Goal: Task Accomplishment & Management: Manage account settings

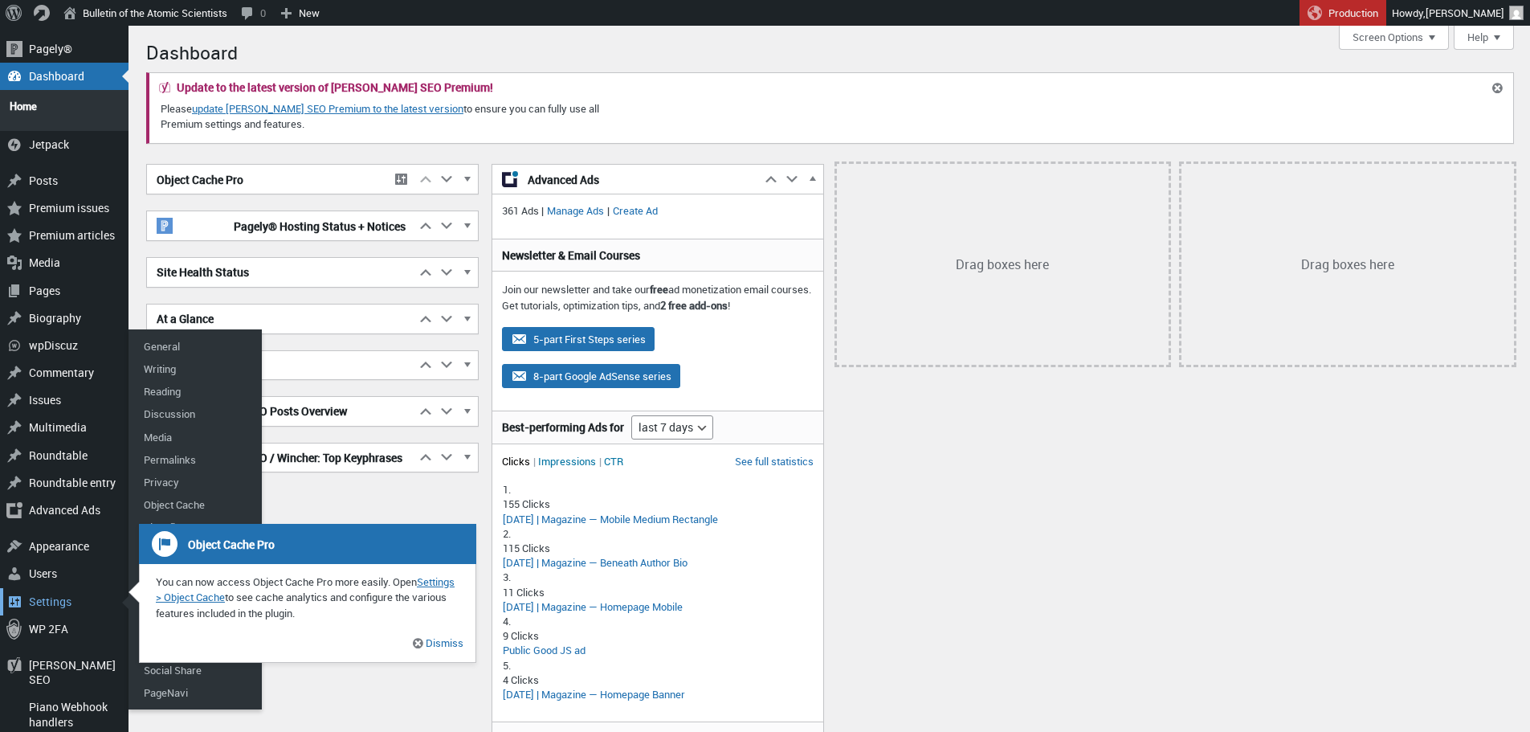
click at [51, 588] on div "Settings" at bounding box center [64, 601] width 128 height 27
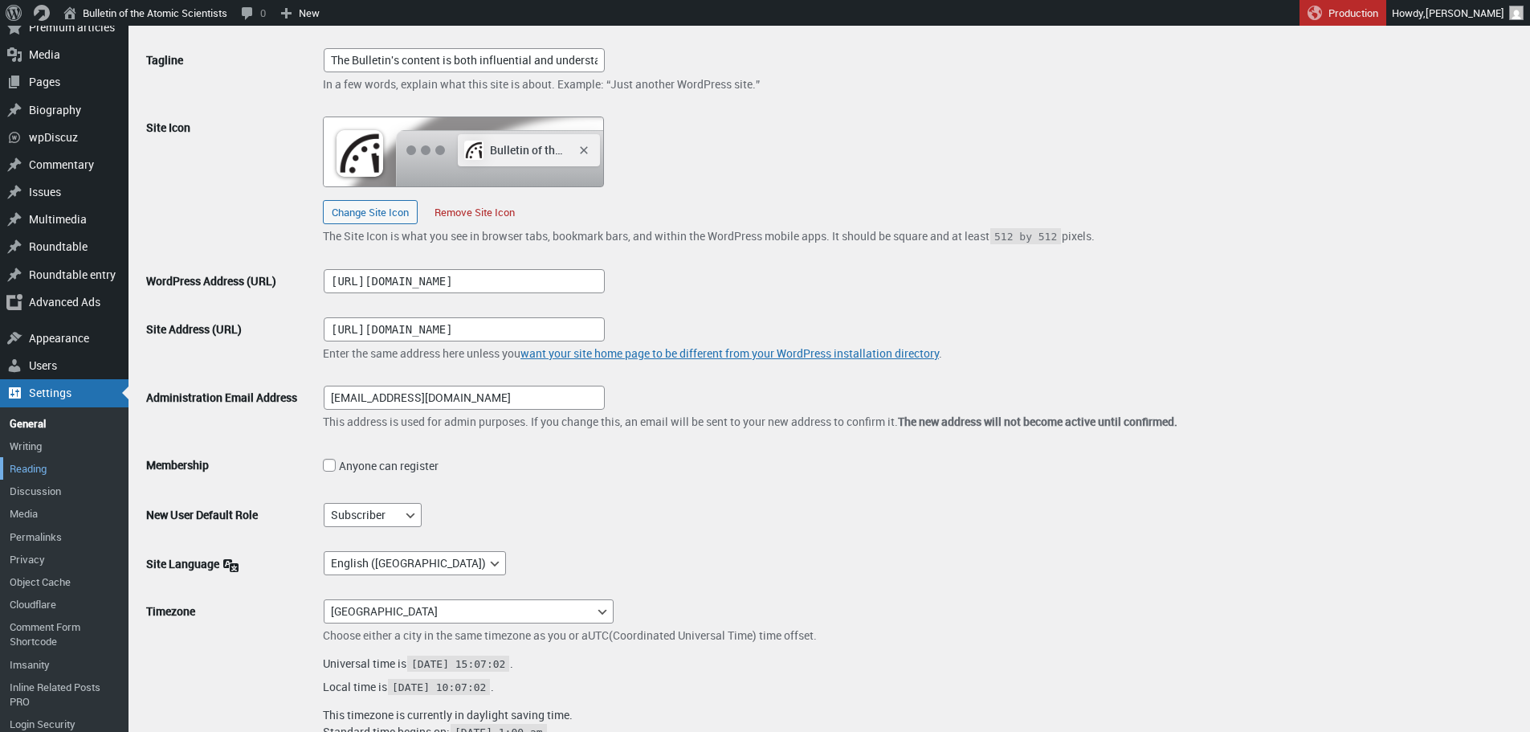
scroll to position [169, 0]
click at [38, 600] on link "Cloudflare" at bounding box center [64, 603] width 128 height 22
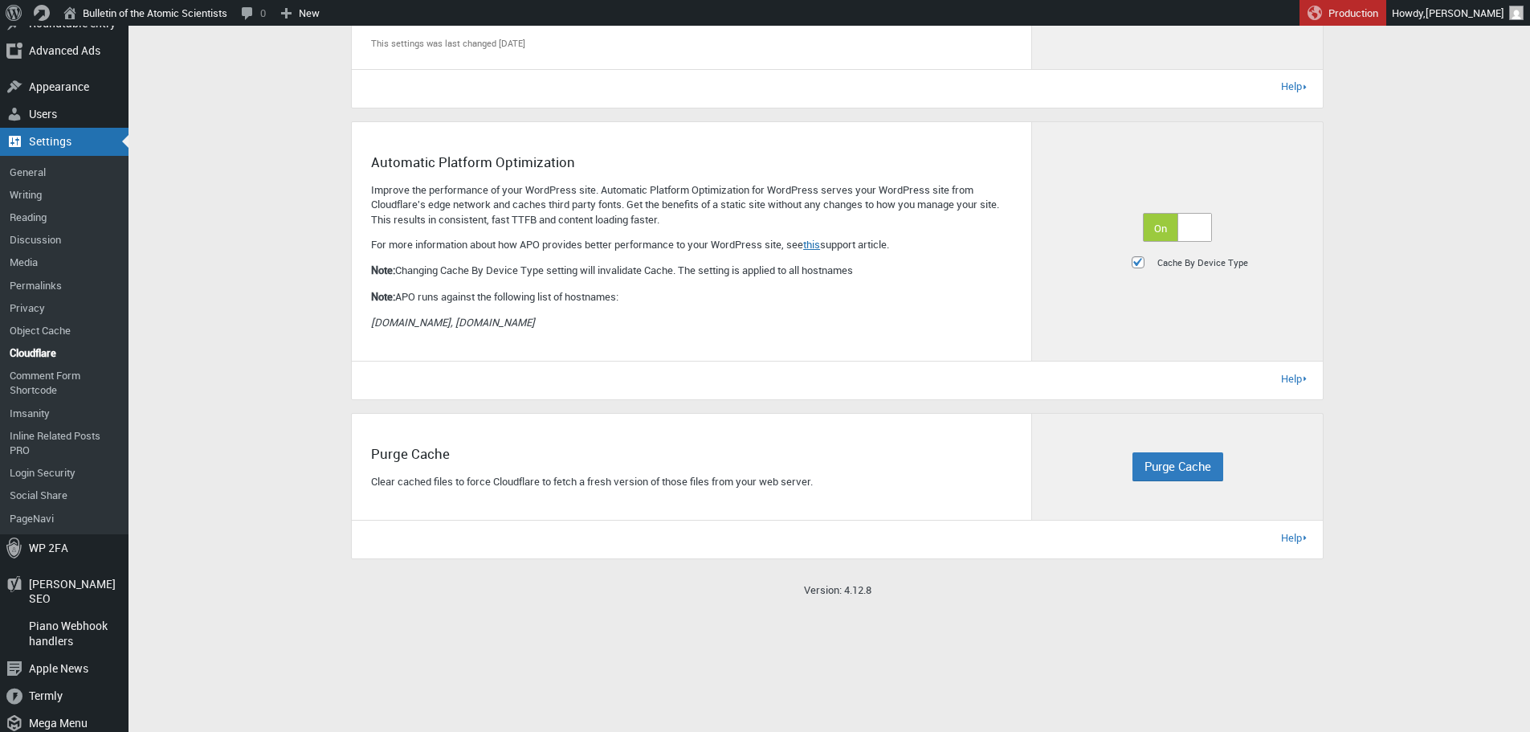
scroll to position [420, 0]
click at [1051, 573] on div "Version: 4.12.8" at bounding box center [838, 589] width 1216 height 37
click at [1173, 466] on span "Purge Cache" at bounding box center [1177, 465] width 67 height 16
click at [1187, 528] on span "Purge Individual Files" at bounding box center [1208, 526] width 123 height 18
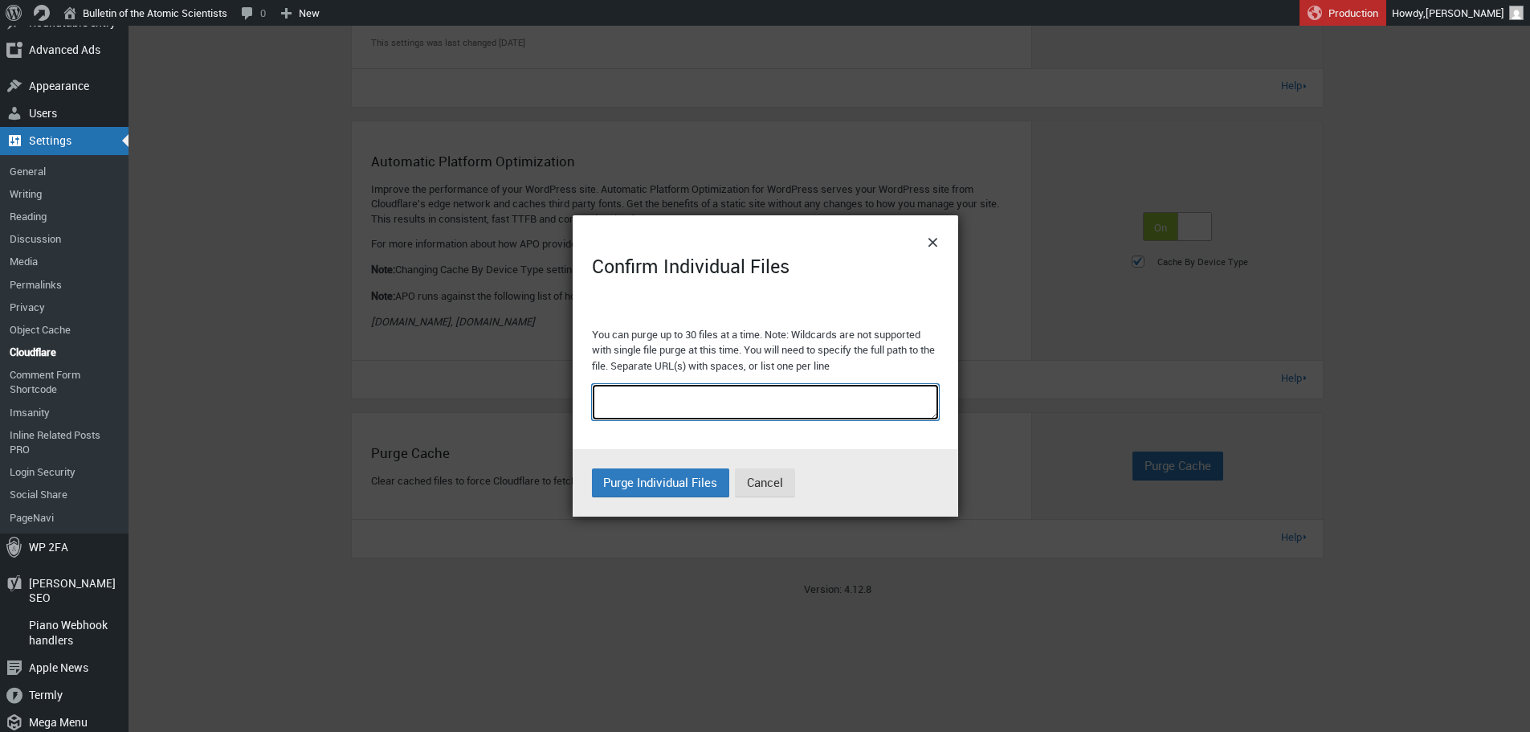
paste textarea "https://thebulletin.org/2025/09/why-a-national-cancer-study-near-us-reactors-mu…"
type textarea "https://thebulletin.org/2025/09/why-a-national-cancer-study-near-us-reactors-mu…"
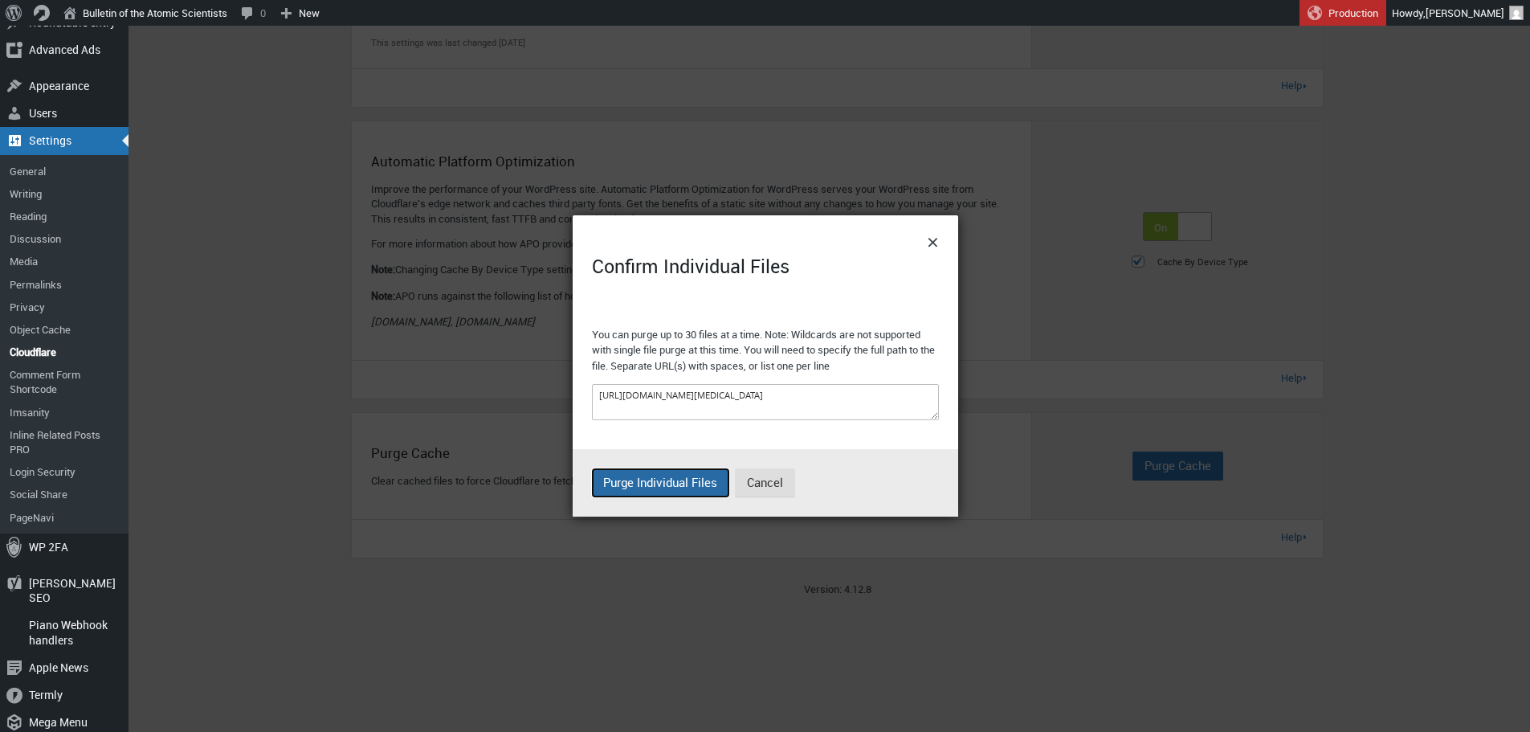
click at [675, 483] on span "Purge Individual Files" at bounding box center [660, 482] width 114 height 16
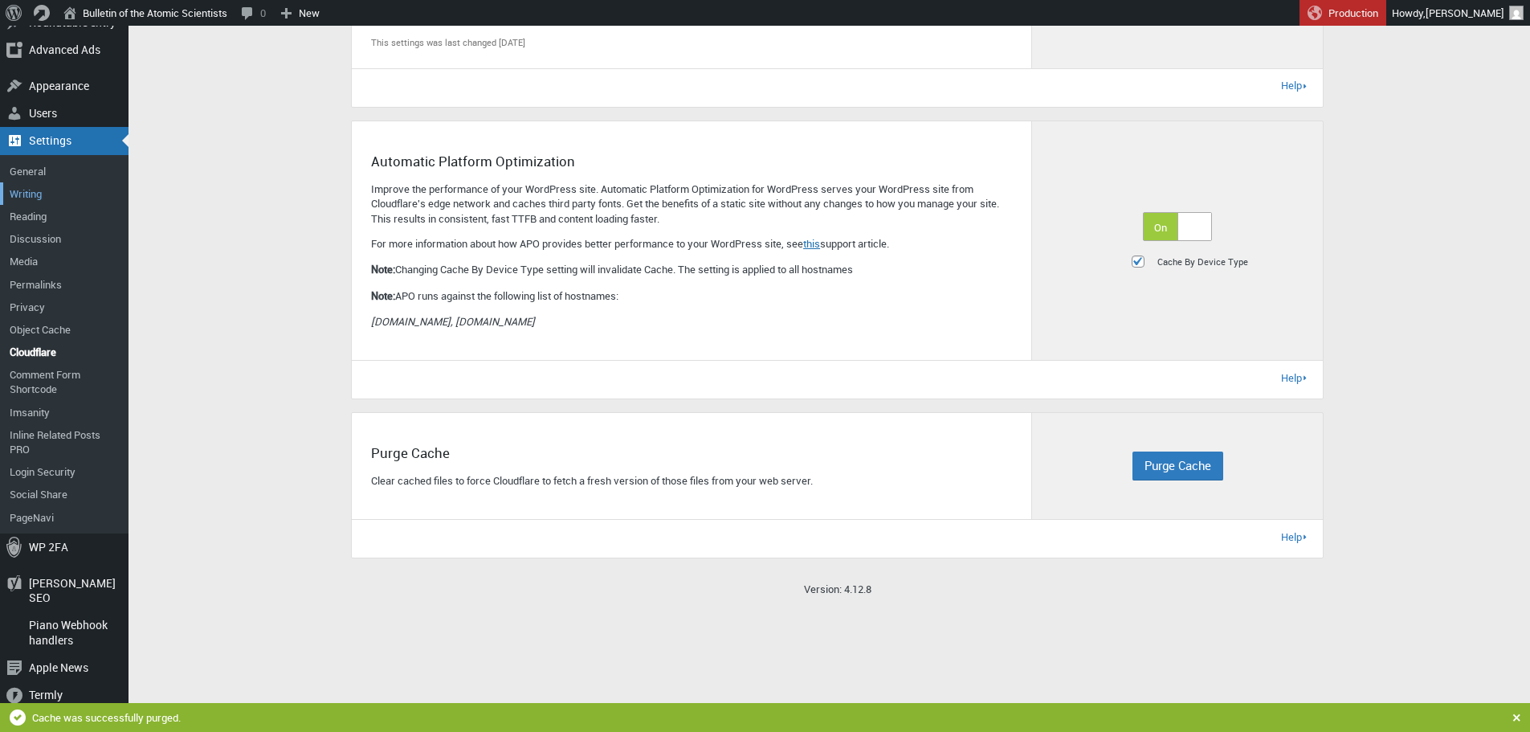
scroll to position [0, 0]
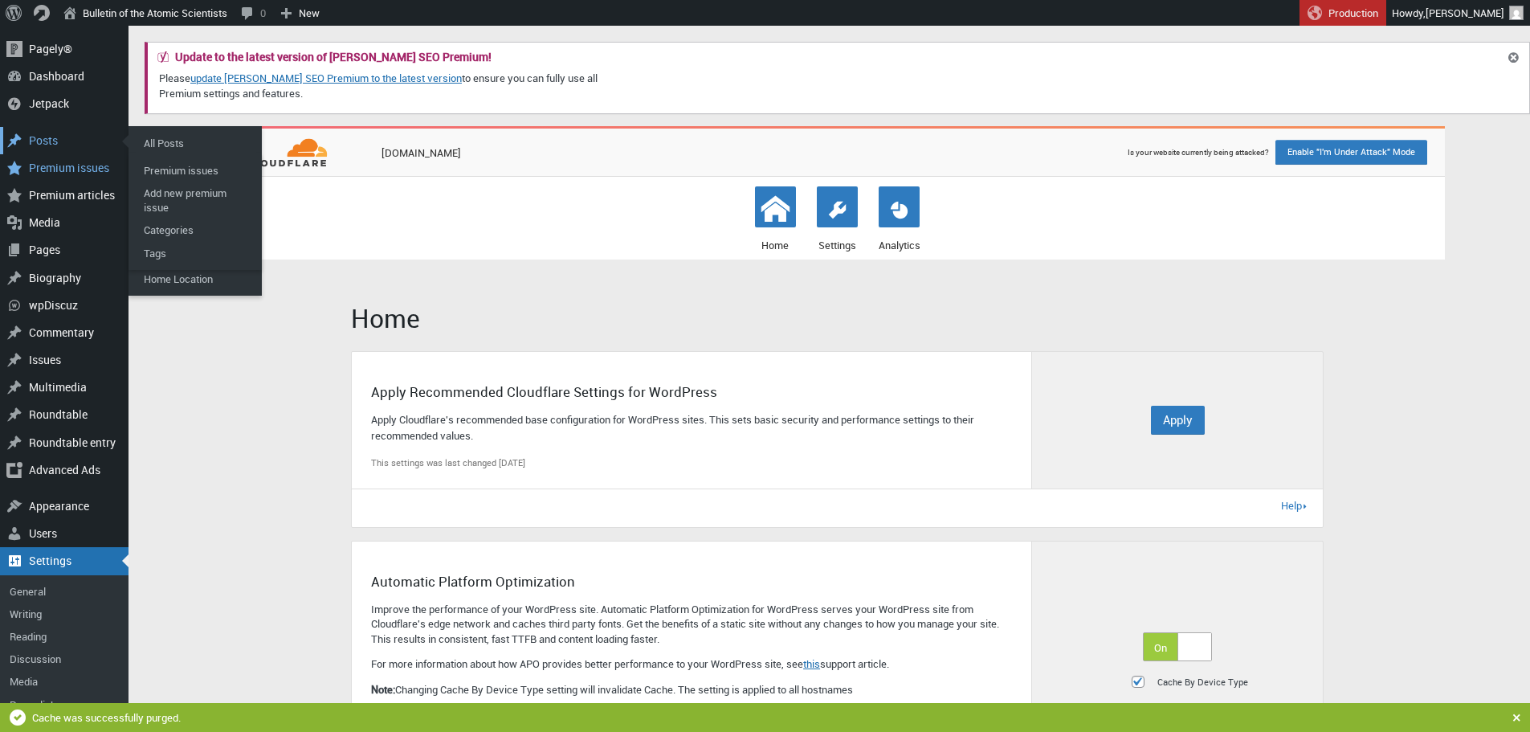
click at [44, 137] on div "Posts" at bounding box center [64, 140] width 128 height 27
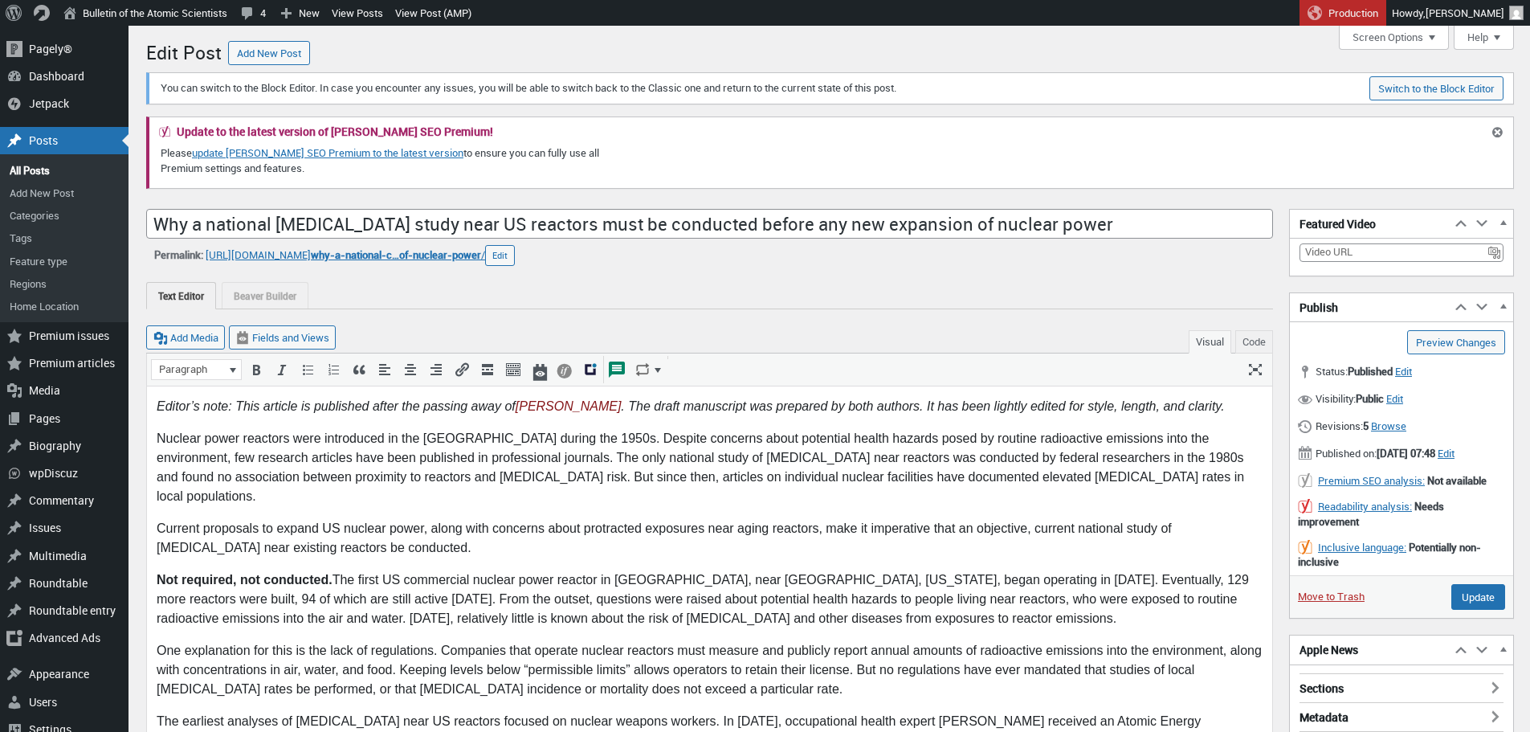
scroll to position [11, 0]
click at [389, 259] on span "why-a-national-c…of-nuclear-power" at bounding box center [396, 254] width 170 height 14
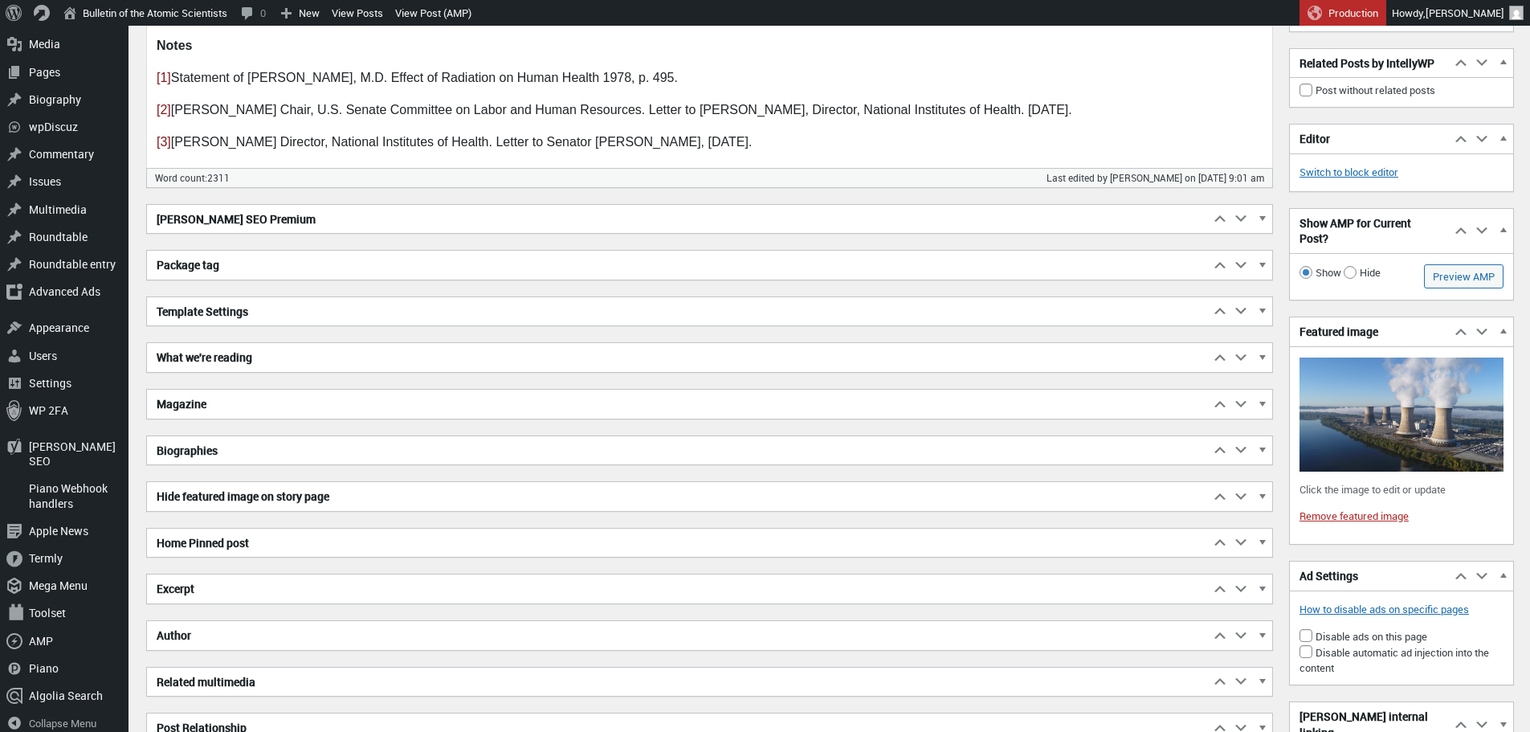
scroll to position [2709, 0]
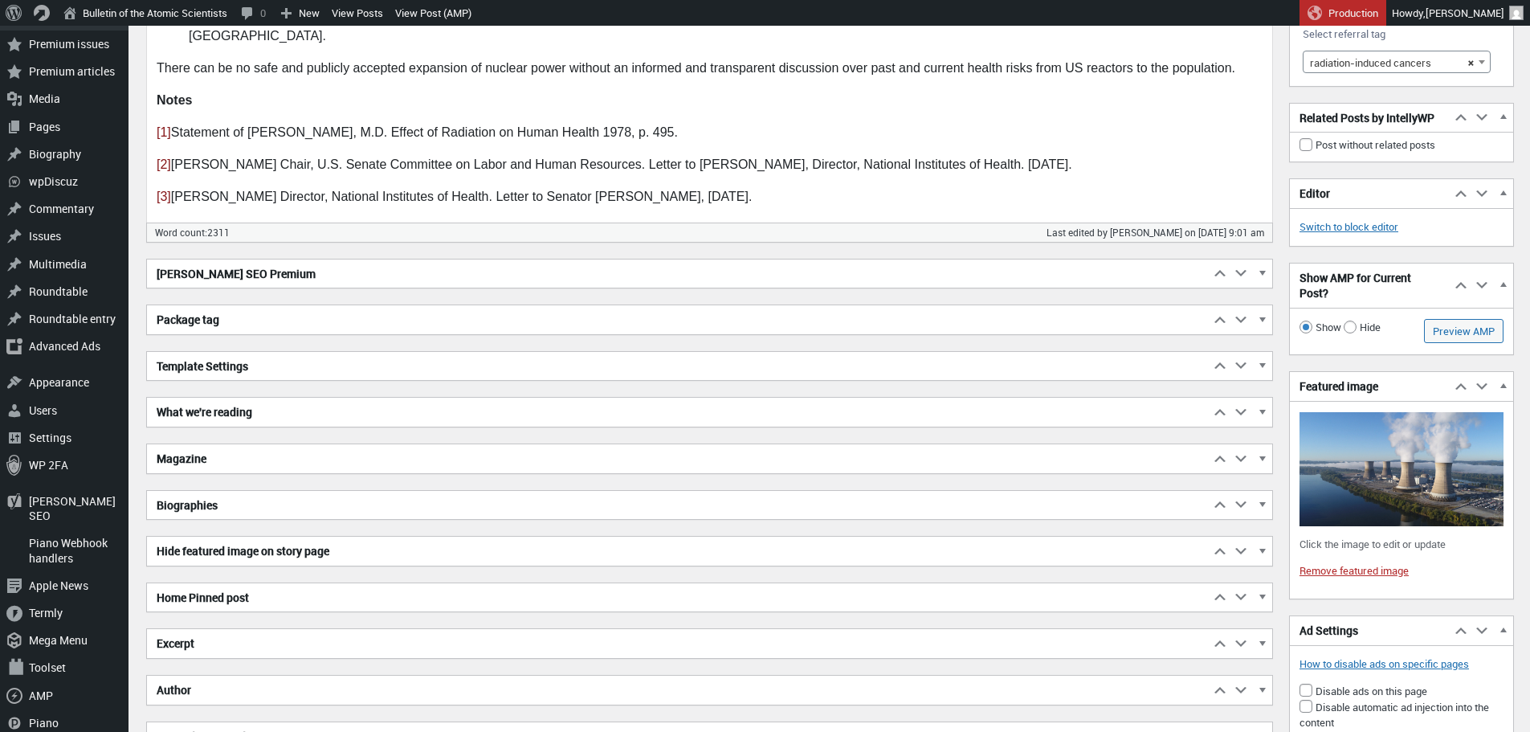
click at [315, 315] on h2 "Package tag" at bounding box center [678, 319] width 1062 height 29
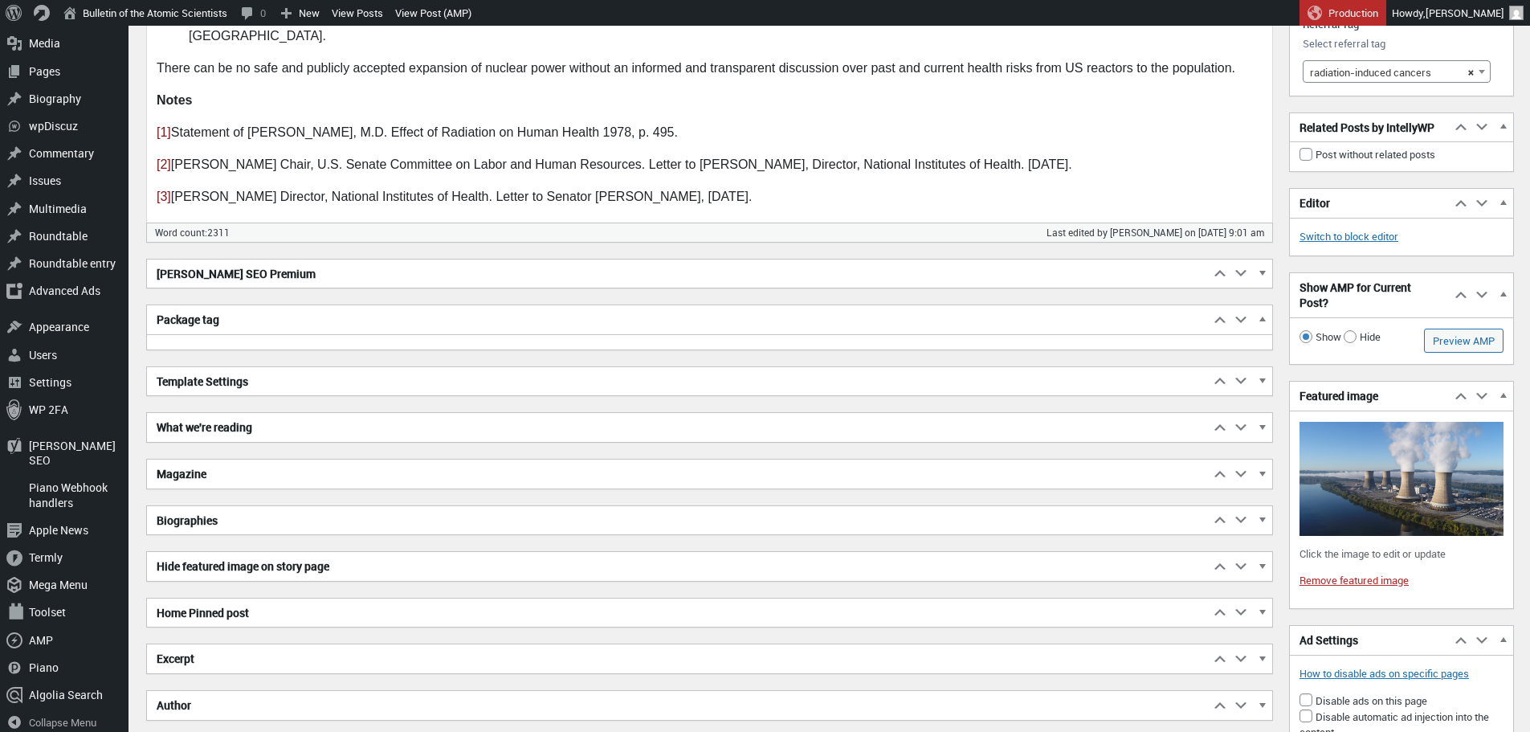
click at [315, 315] on h2 "Package tag" at bounding box center [678, 319] width 1062 height 29
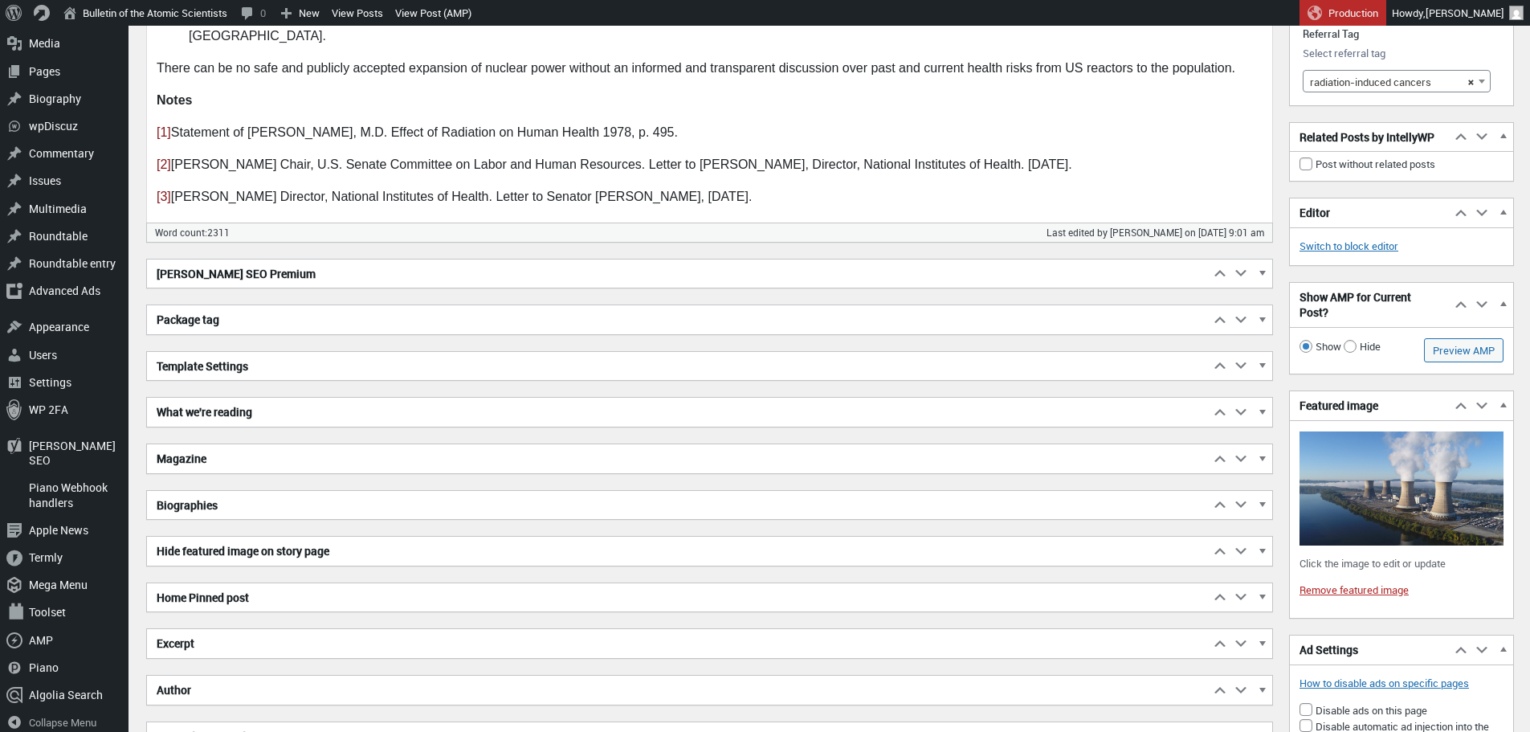
click at [338, 282] on h2 "[PERSON_NAME] SEO Premium" at bounding box center [678, 273] width 1062 height 29
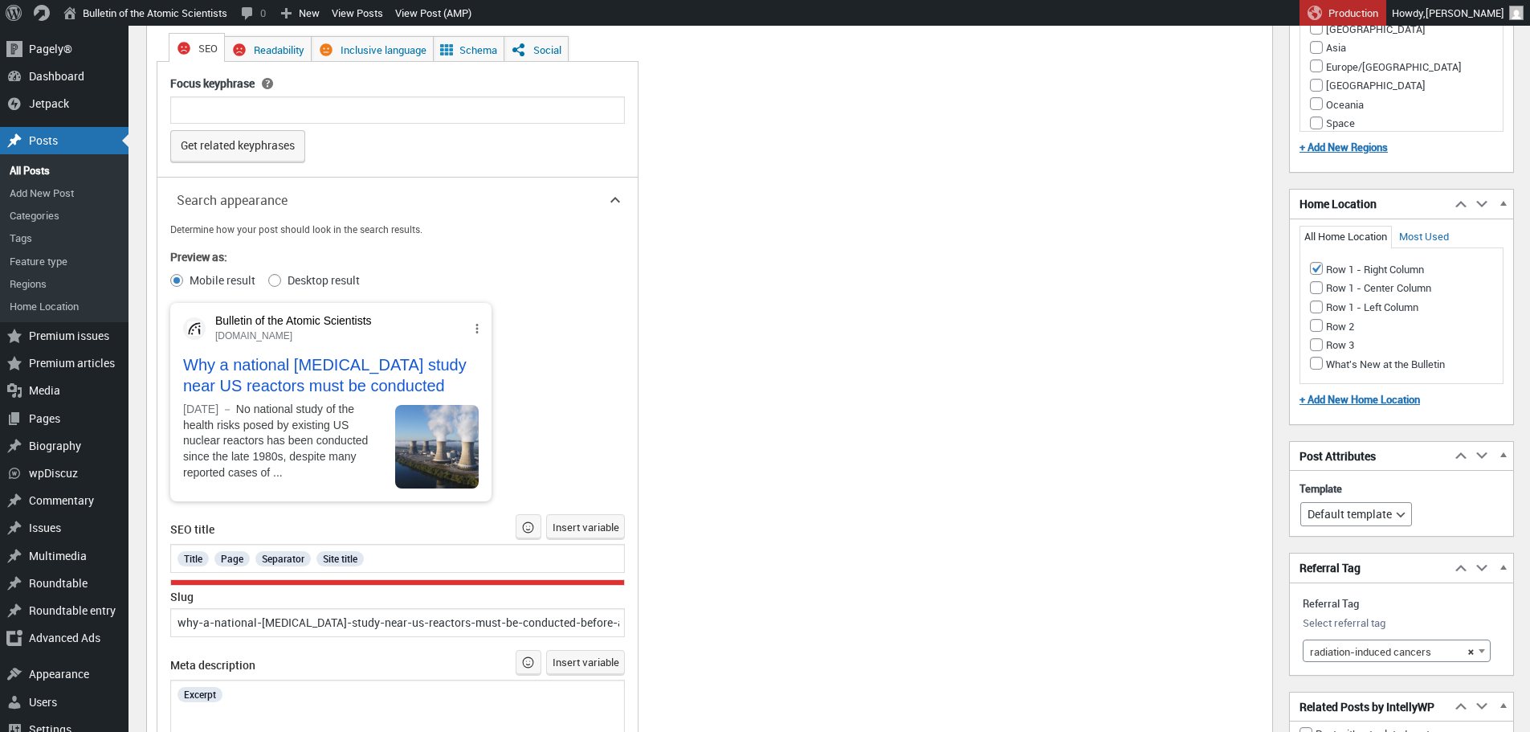
scroll to position [2943, 0]
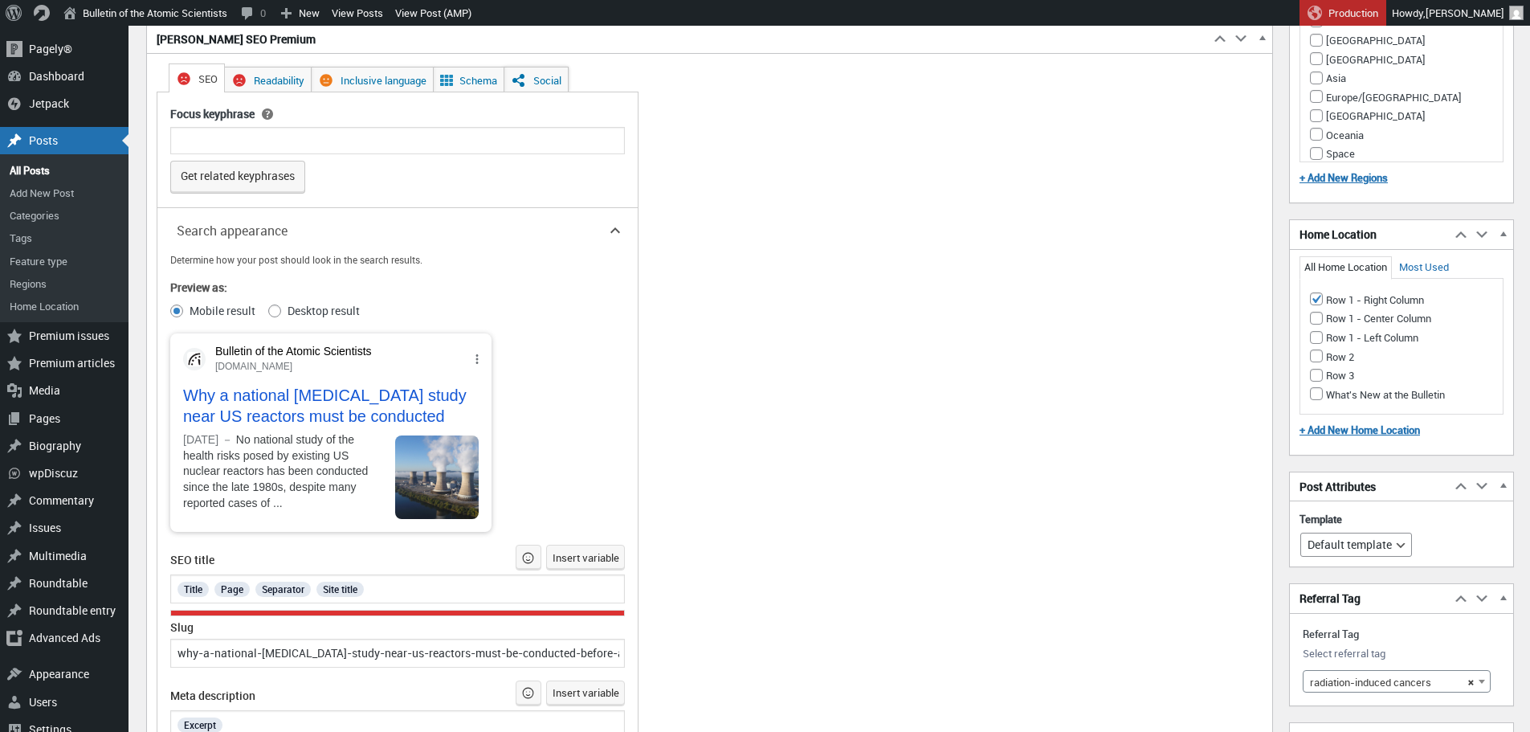
click at [511, 77] on span "Yoast SEO Premium" at bounding box center [519, 80] width 16 height 16
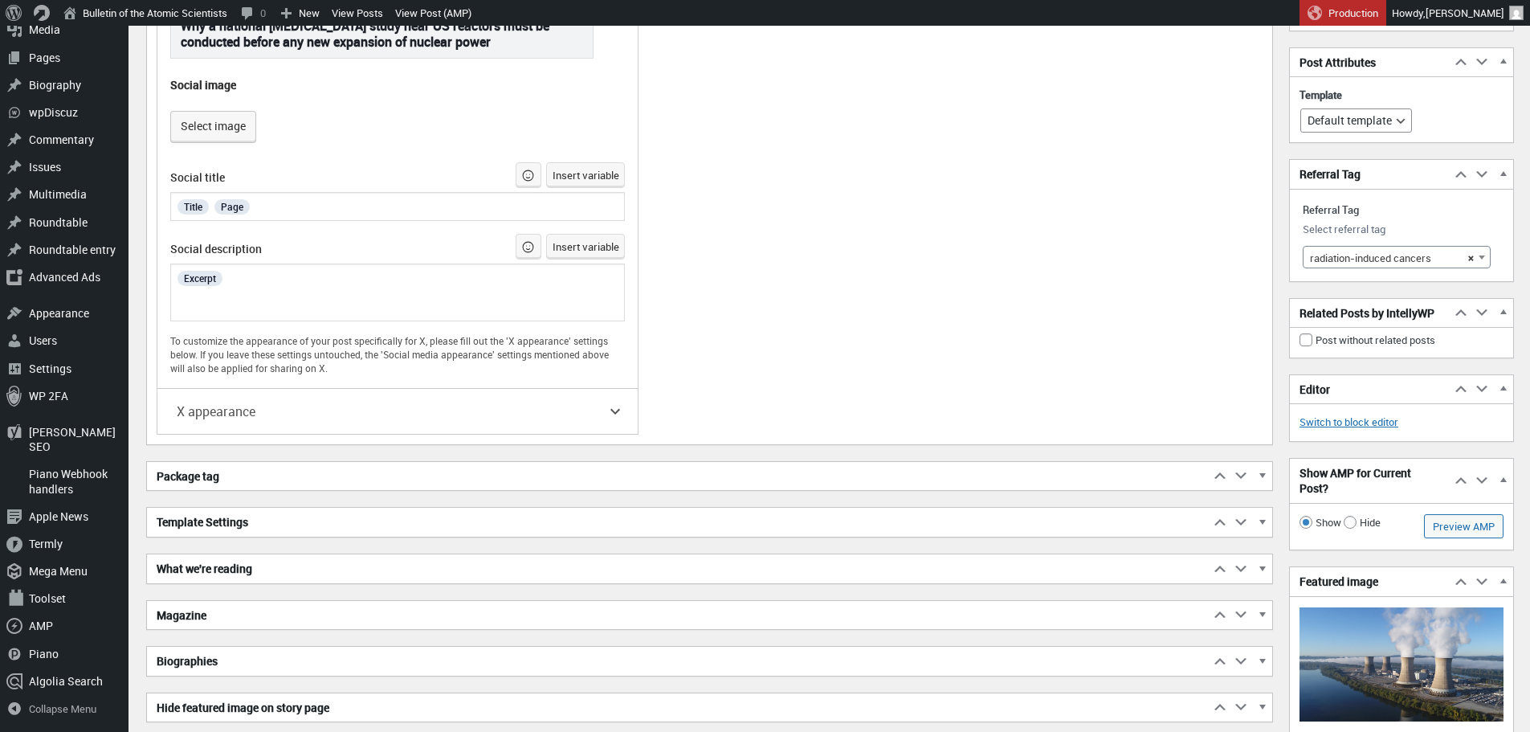
scroll to position [3583, 0]
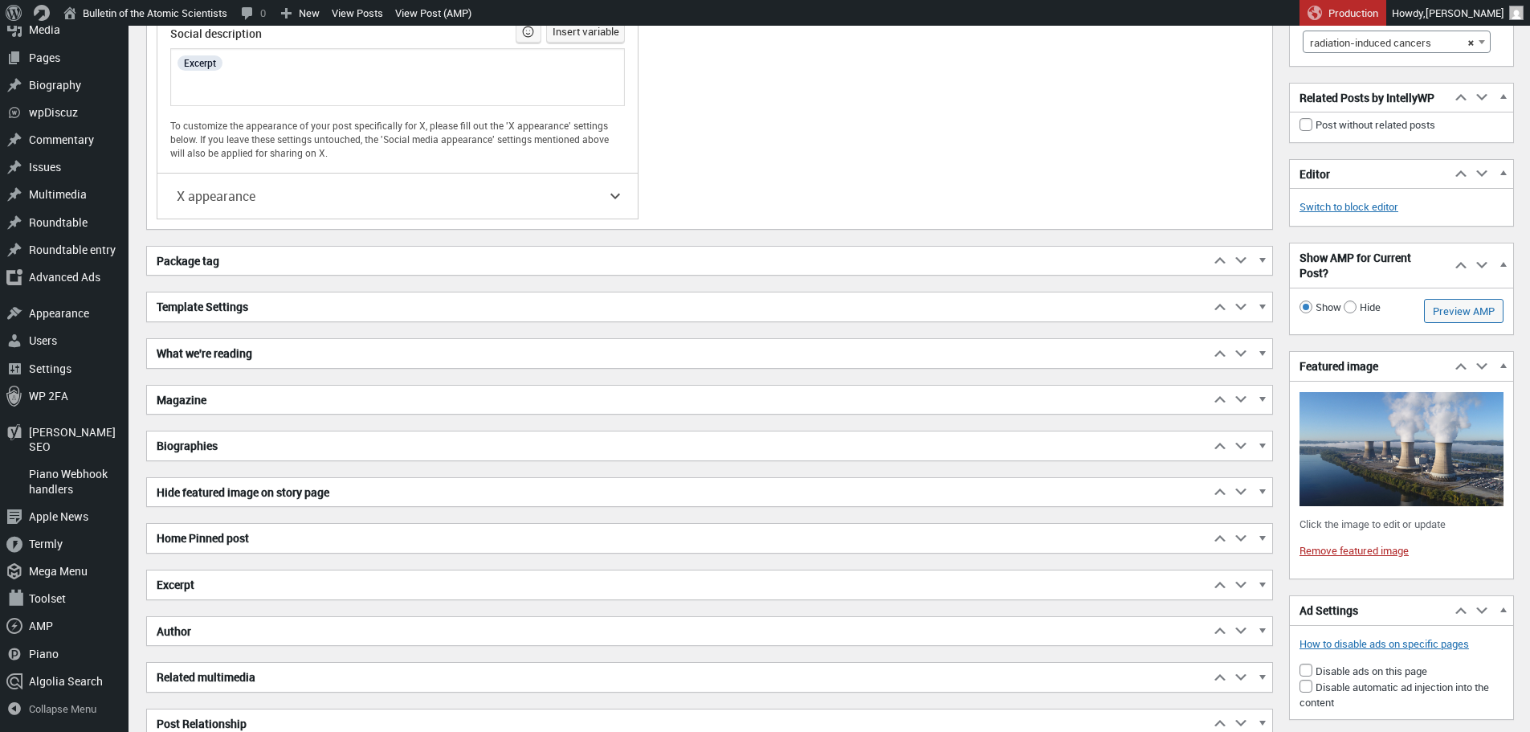
click at [257, 578] on h2 "Excerpt" at bounding box center [678, 584] width 1062 height 29
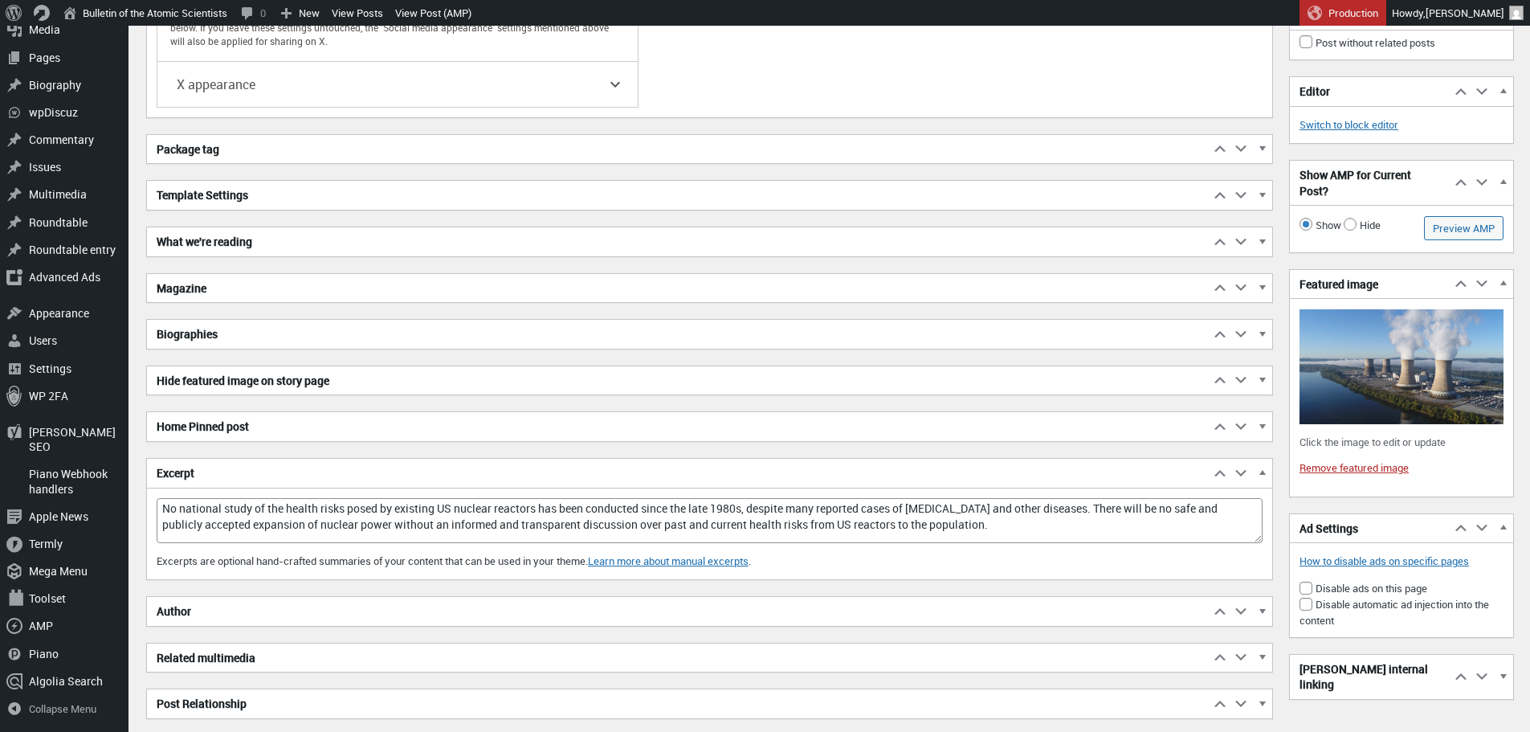
scroll to position [3695, 0]
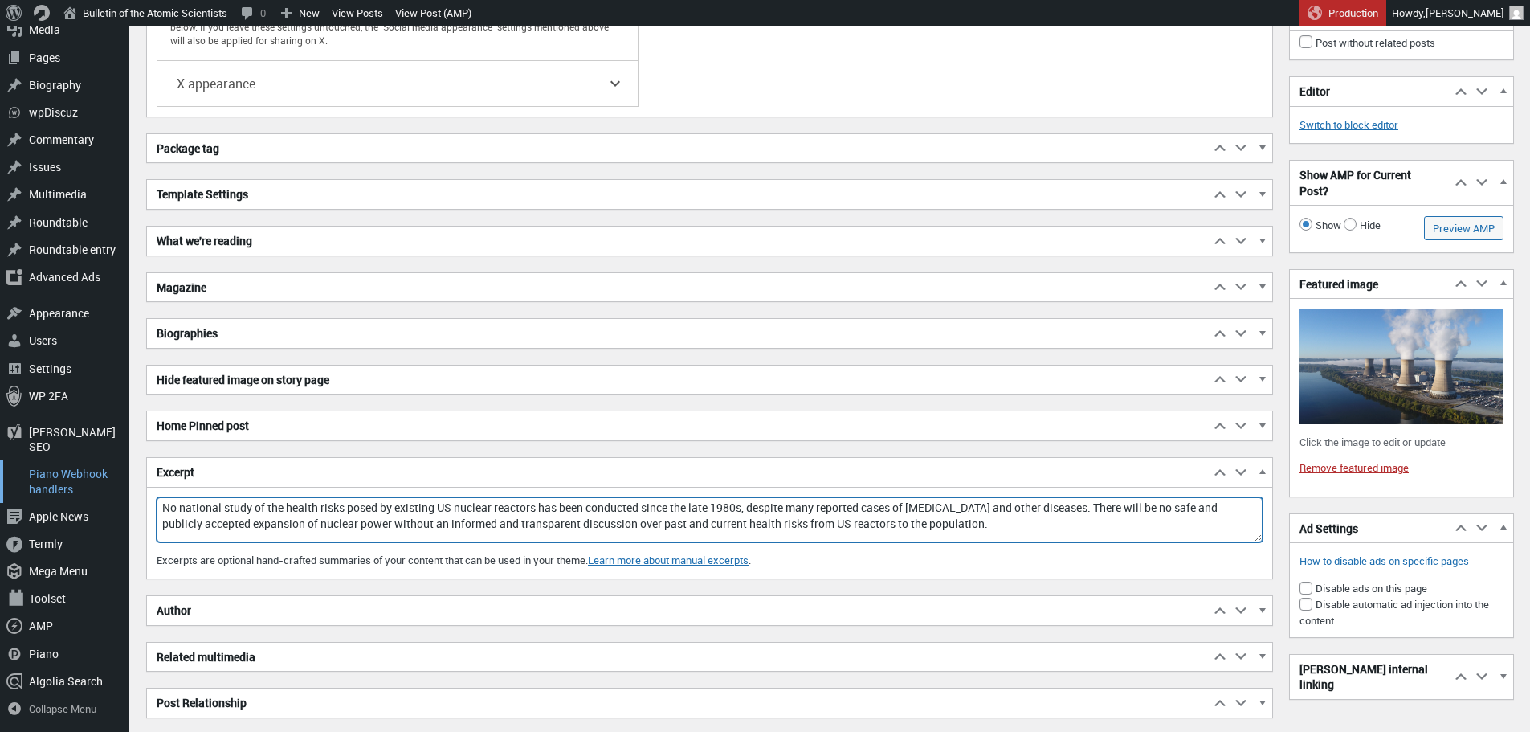
drag, startPoint x: 905, startPoint y: 522, endPoint x: 99, endPoint y: 476, distance: 807.6
